Goal: Register for event/course

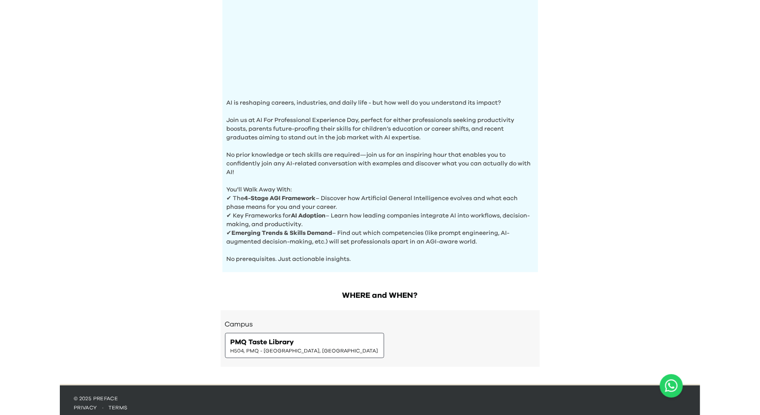
scroll to position [202, 0]
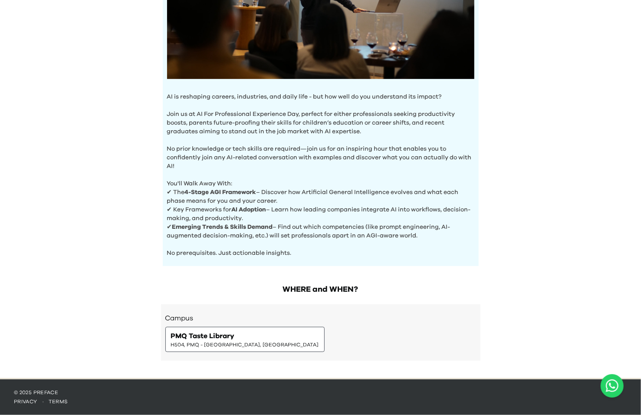
click at [207, 334] on span "PMQ Taste Library" at bounding box center [203, 336] width 64 height 10
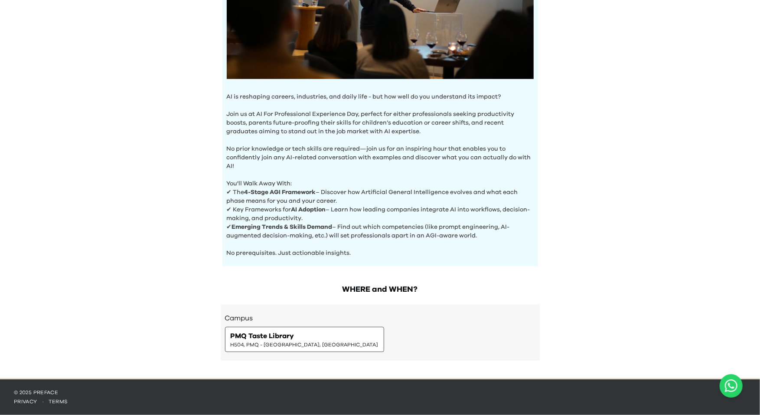
click at [640, 170] on div "AI Experience Day AI is reshaping careers, industries, and daily life - but how…" at bounding box center [380, 88] width 760 height 580
